Goal: Go to known website: Access a specific website the user already knows

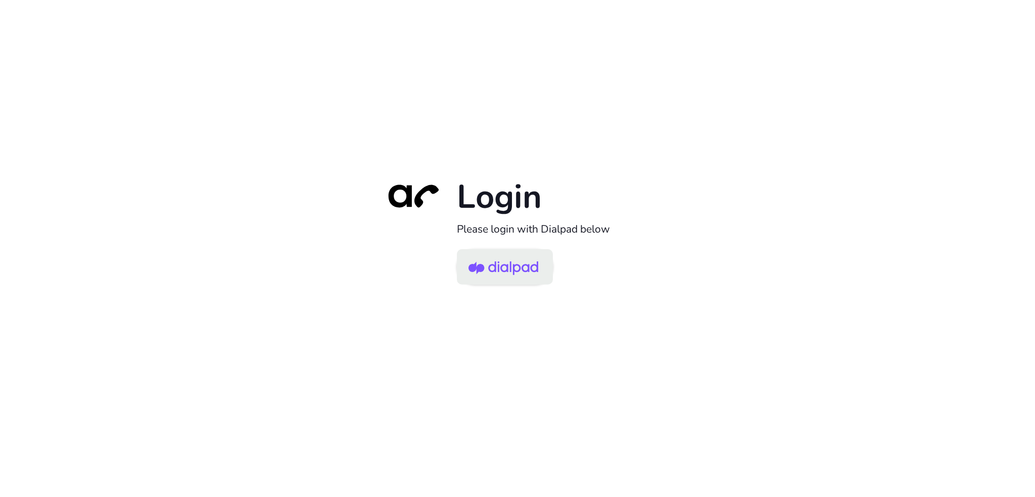
click at [526, 268] on img at bounding box center [504, 267] width 70 height 33
click at [491, 267] on img at bounding box center [504, 267] width 70 height 33
